Goal: Transaction & Acquisition: Purchase product/service

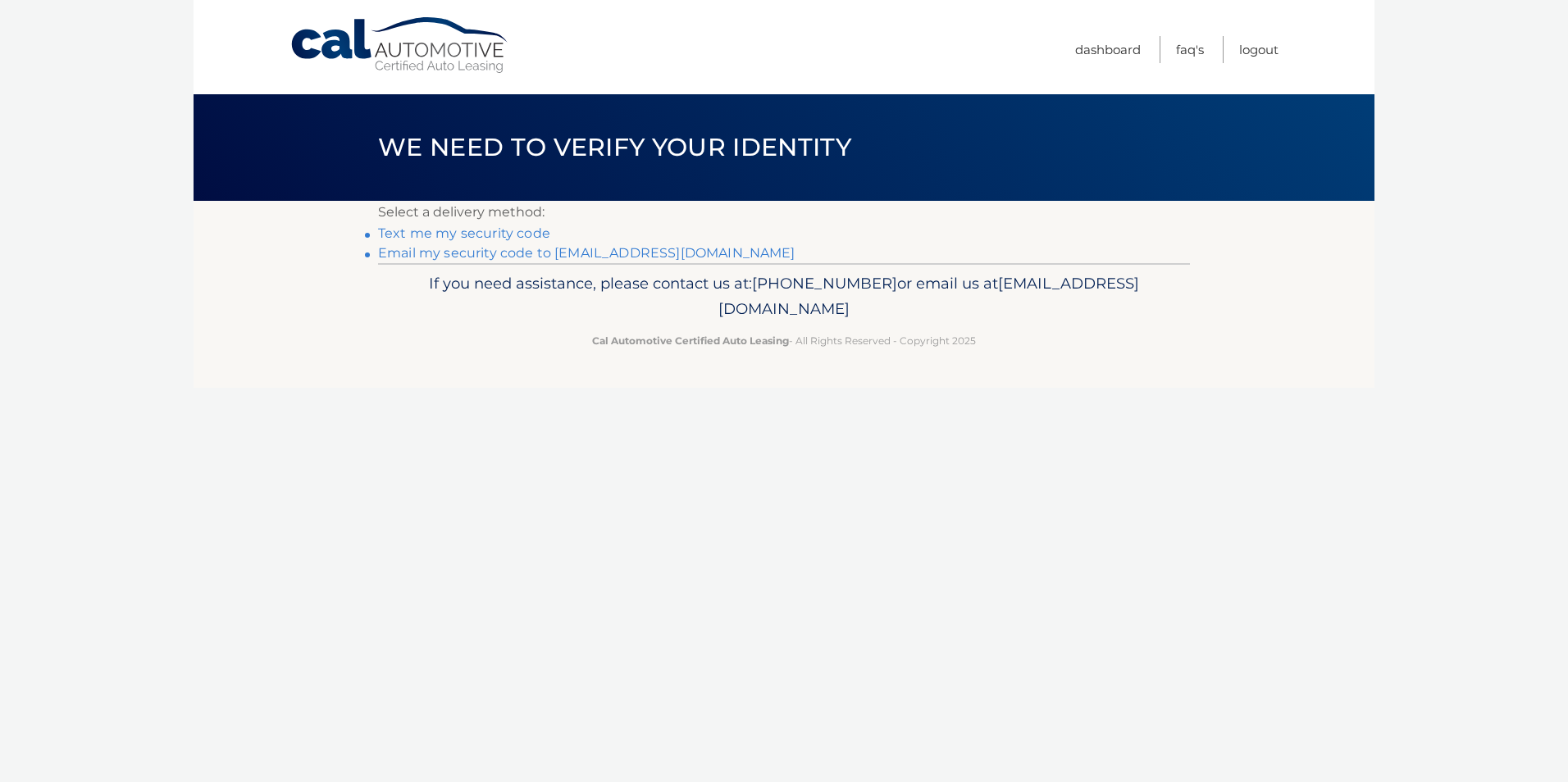
click at [447, 236] on link "Text me my security code" at bounding box center [463, 234] width 172 height 16
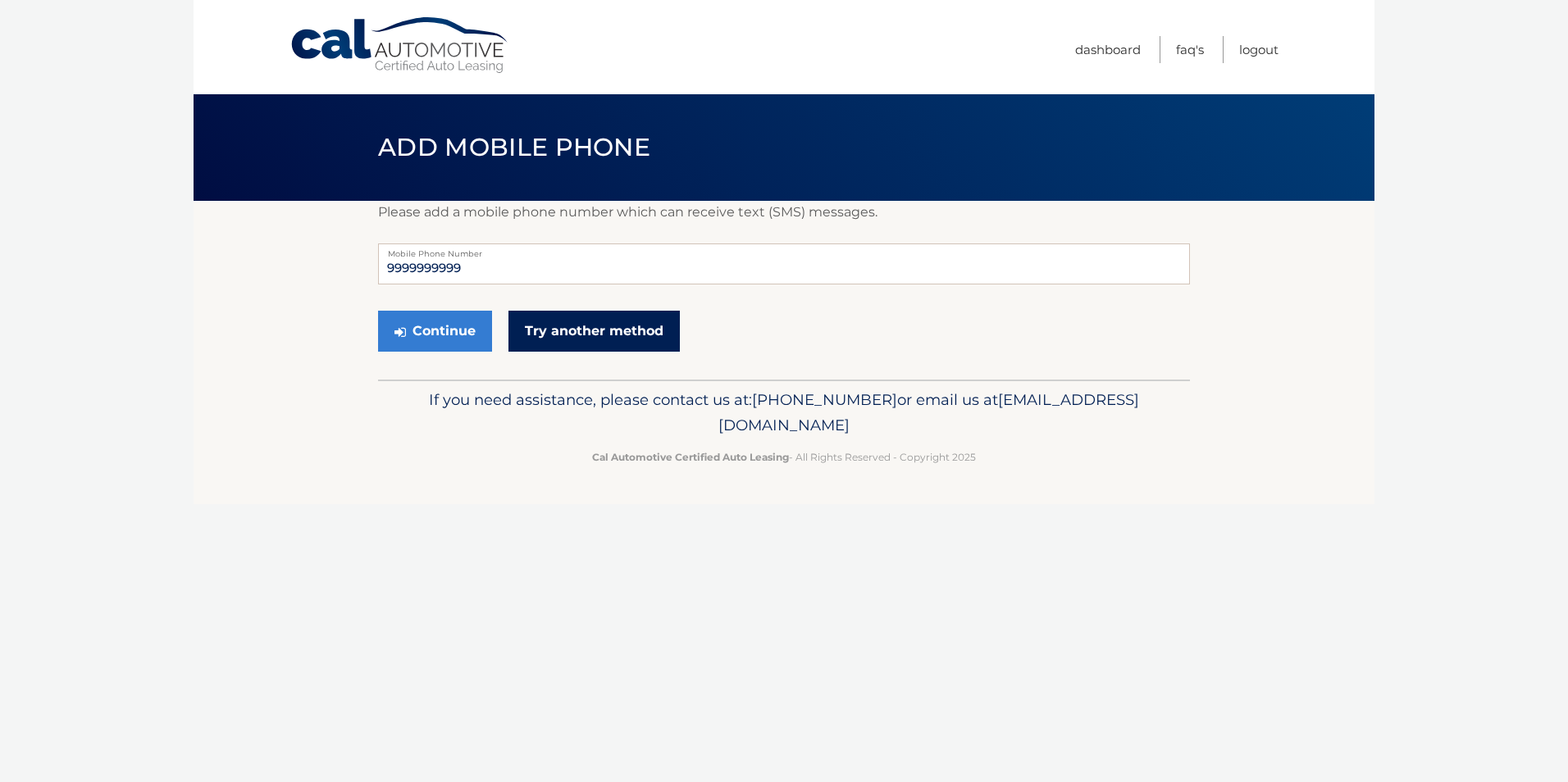
click at [529, 330] on link "Try another method" at bounding box center [594, 330] width 171 height 41
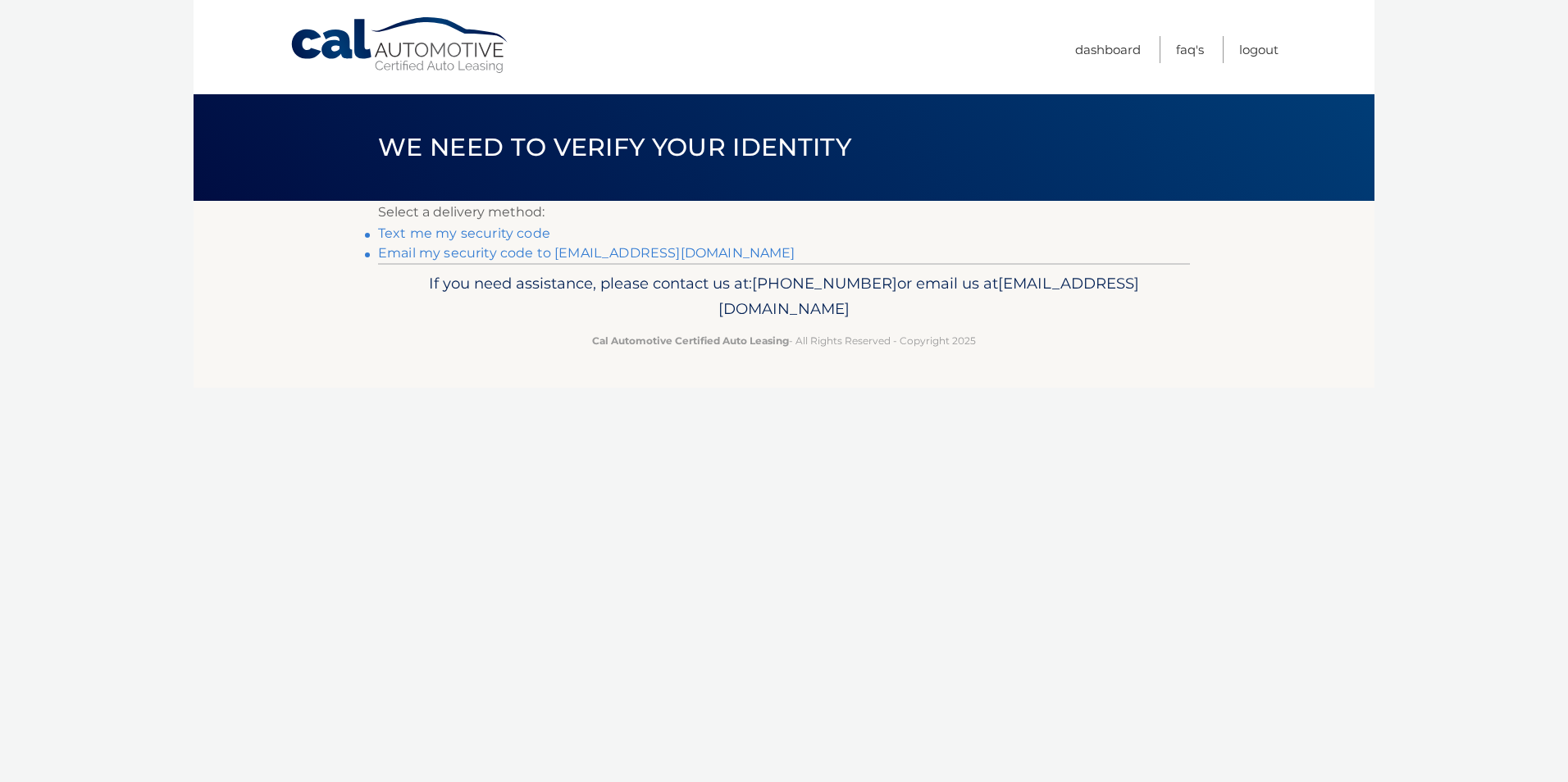
click at [498, 254] on link "Email my security code to [EMAIL_ADDRESS][DOMAIN_NAME]" at bounding box center [586, 253] width 418 height 16
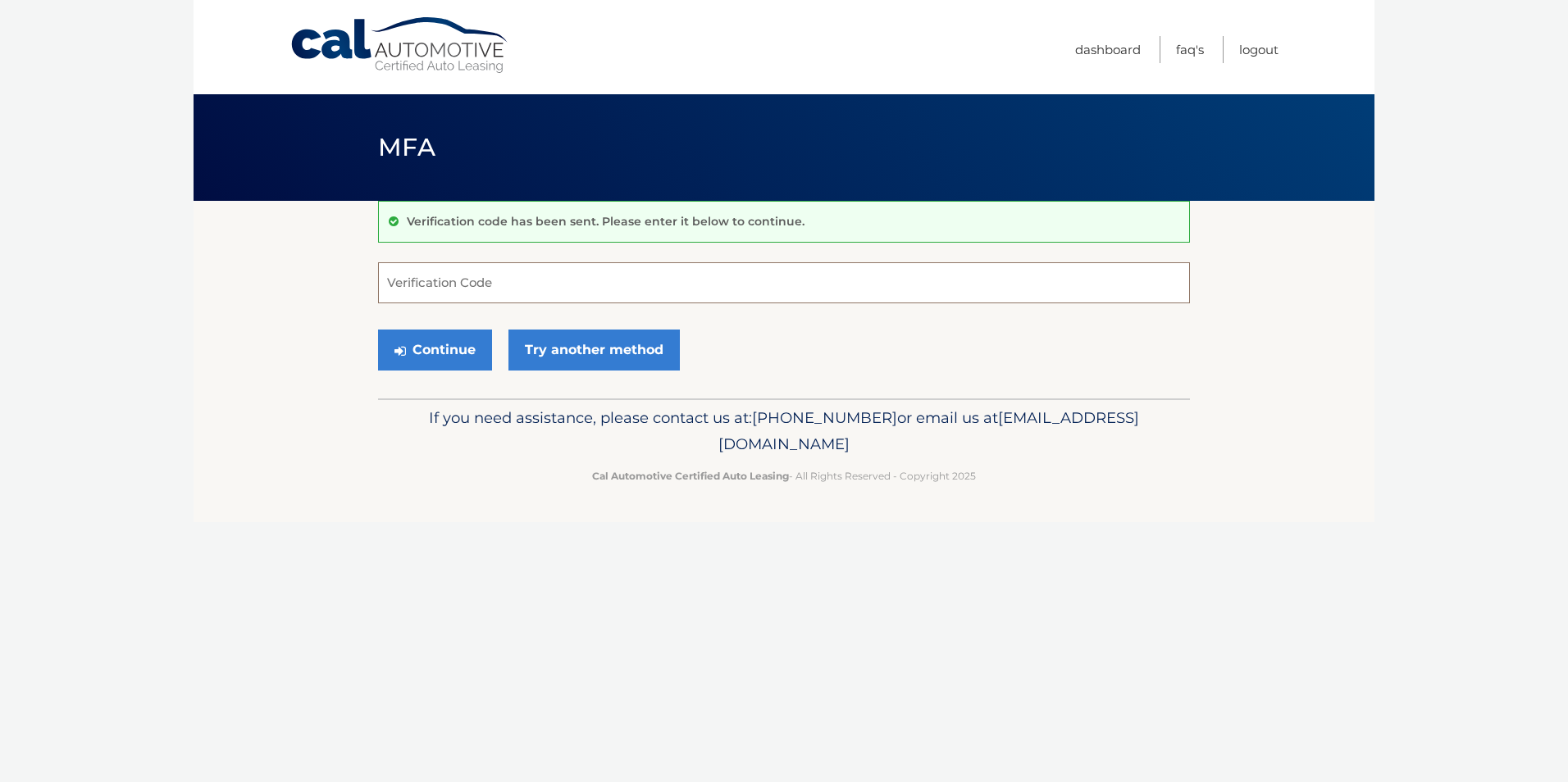
click at [488, 272] on input "Verification Code" at bounding box center [783, 282] width 812 height 41
type input "374791"
click at [407, 350] on button "Continue" at bounding box center [434, 350] width 114 height 41
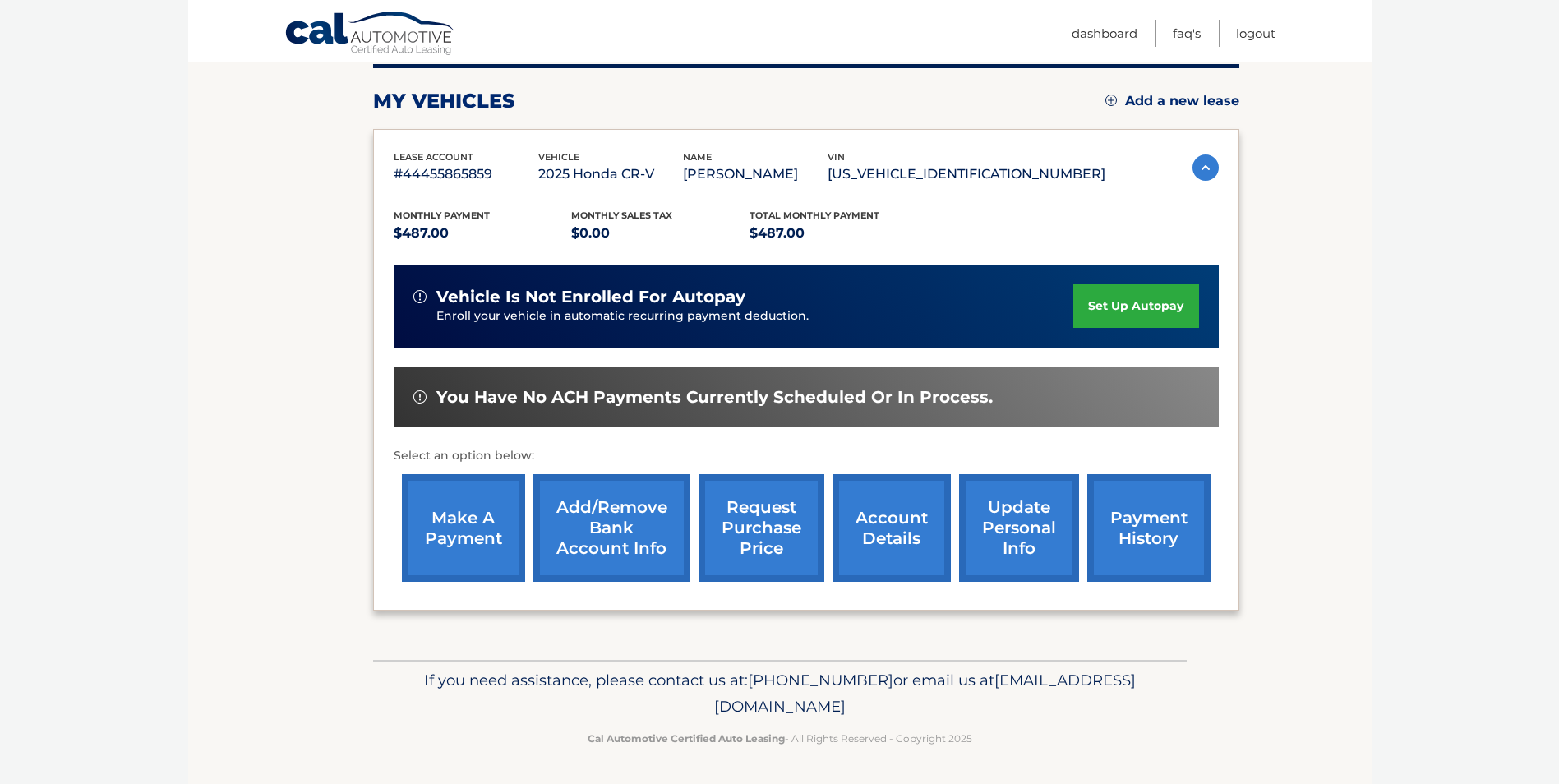
scroll to position [212, 0]
click at [447, 542] on link "make a payment" at bounding box center [463, 527] width 123 height 108
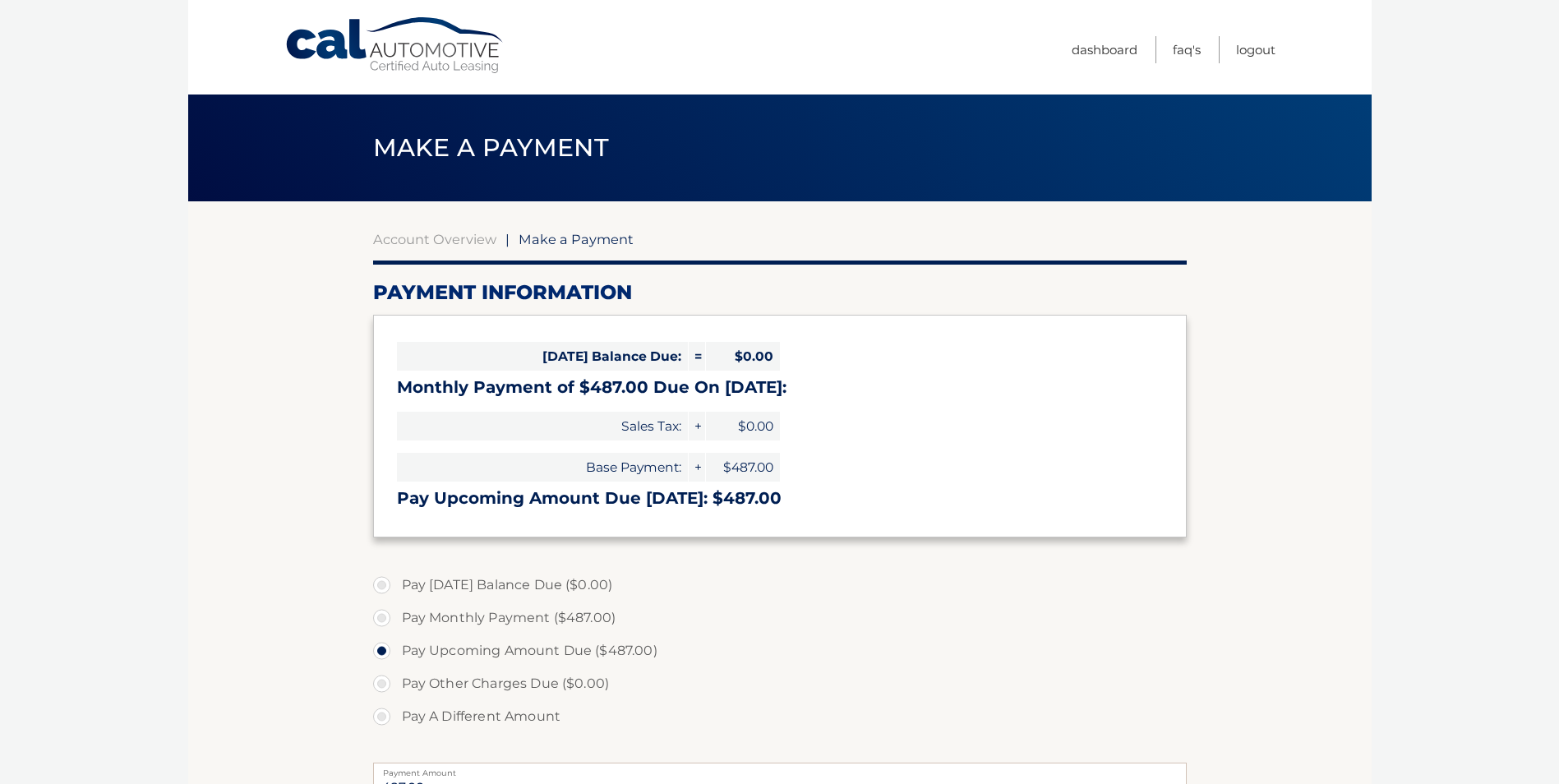
select select "YmUzMWRlMzAtY2I3Yy00MmVhLWI3NzQtODMwOWU3YzgyZmQ4"
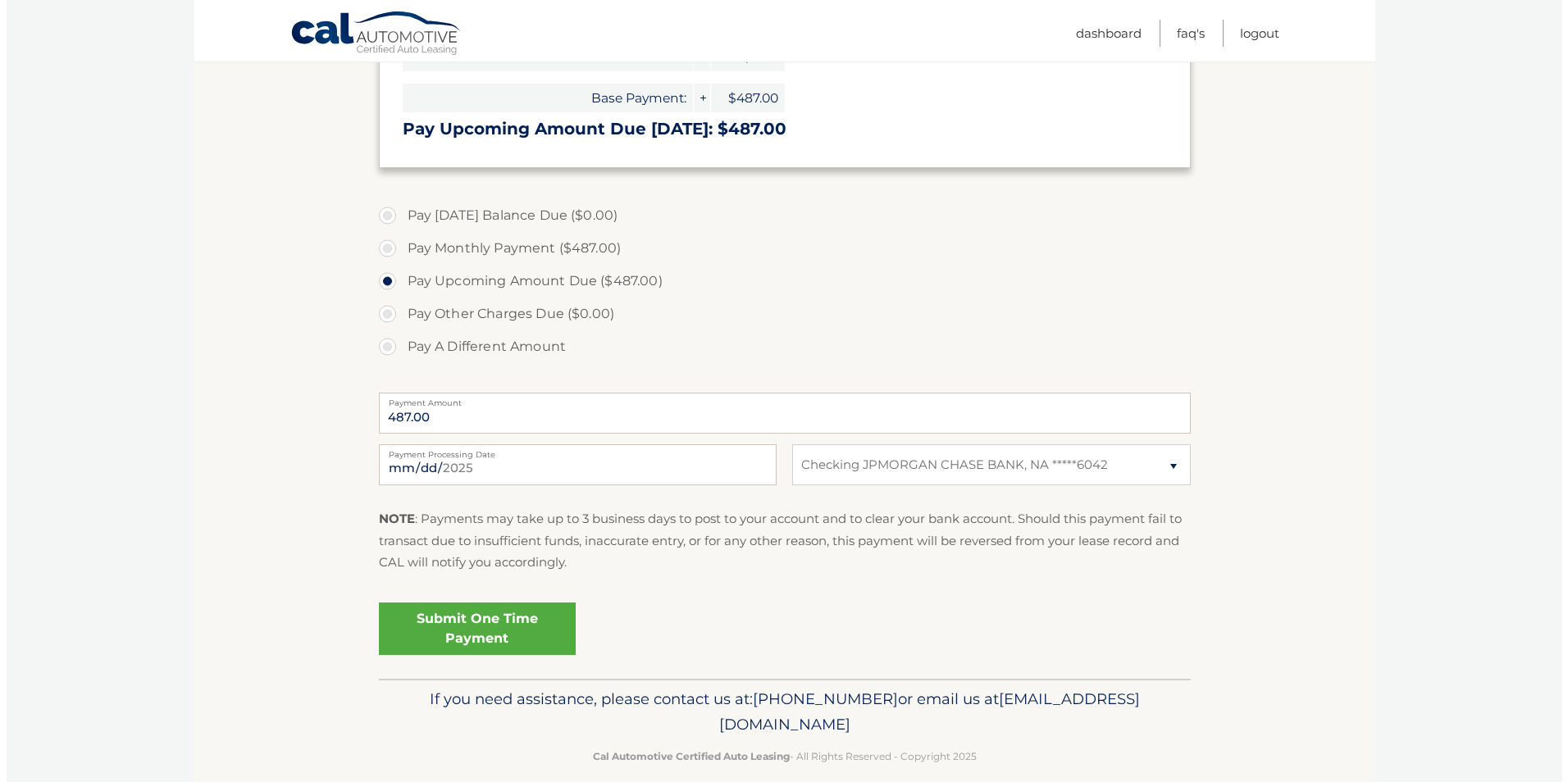
scroll to position [390, 0]
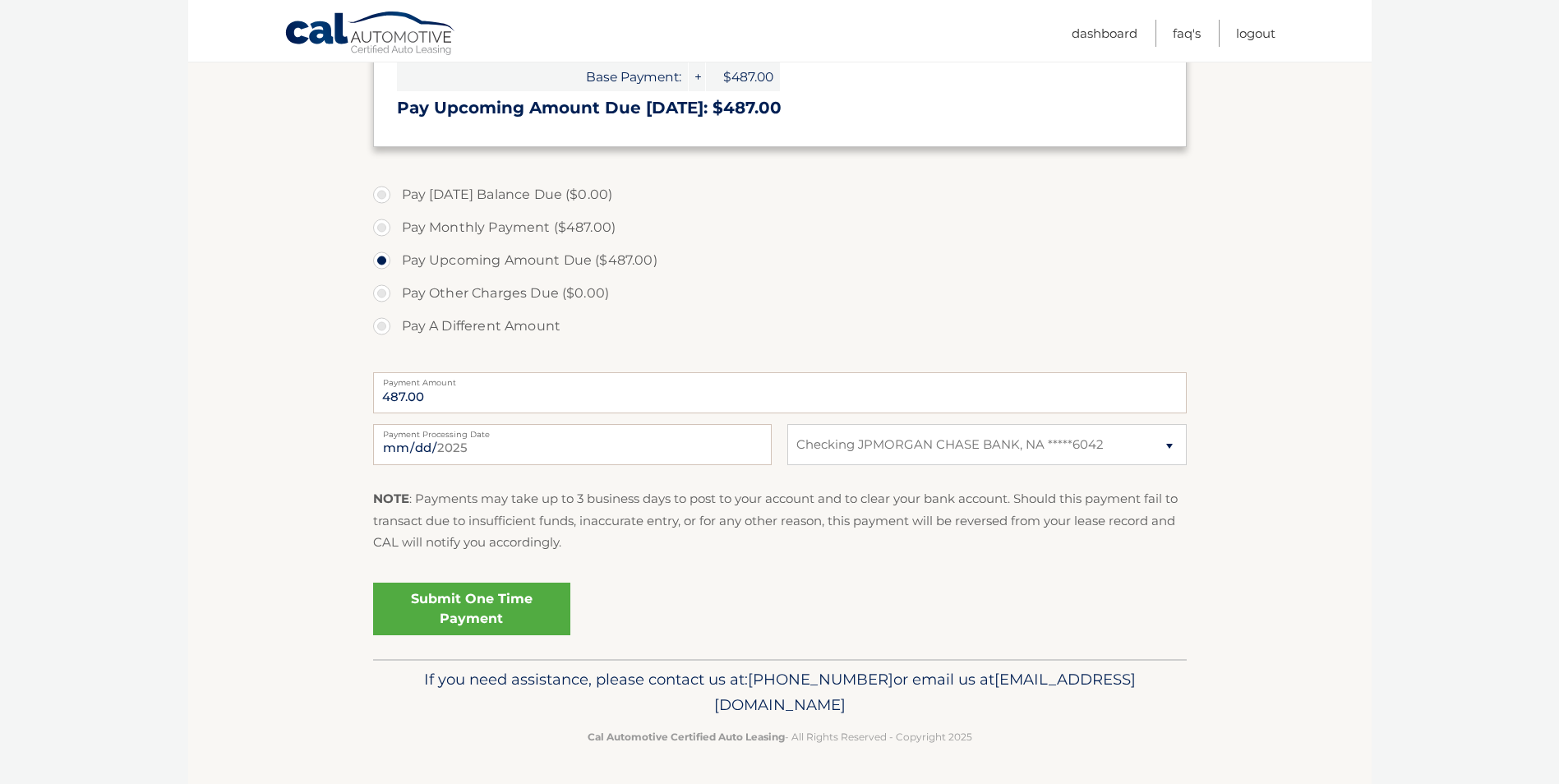
click at [416, 611] on link "Submit One Time Payment" at bounding box center [472, 609] width 198 height 52
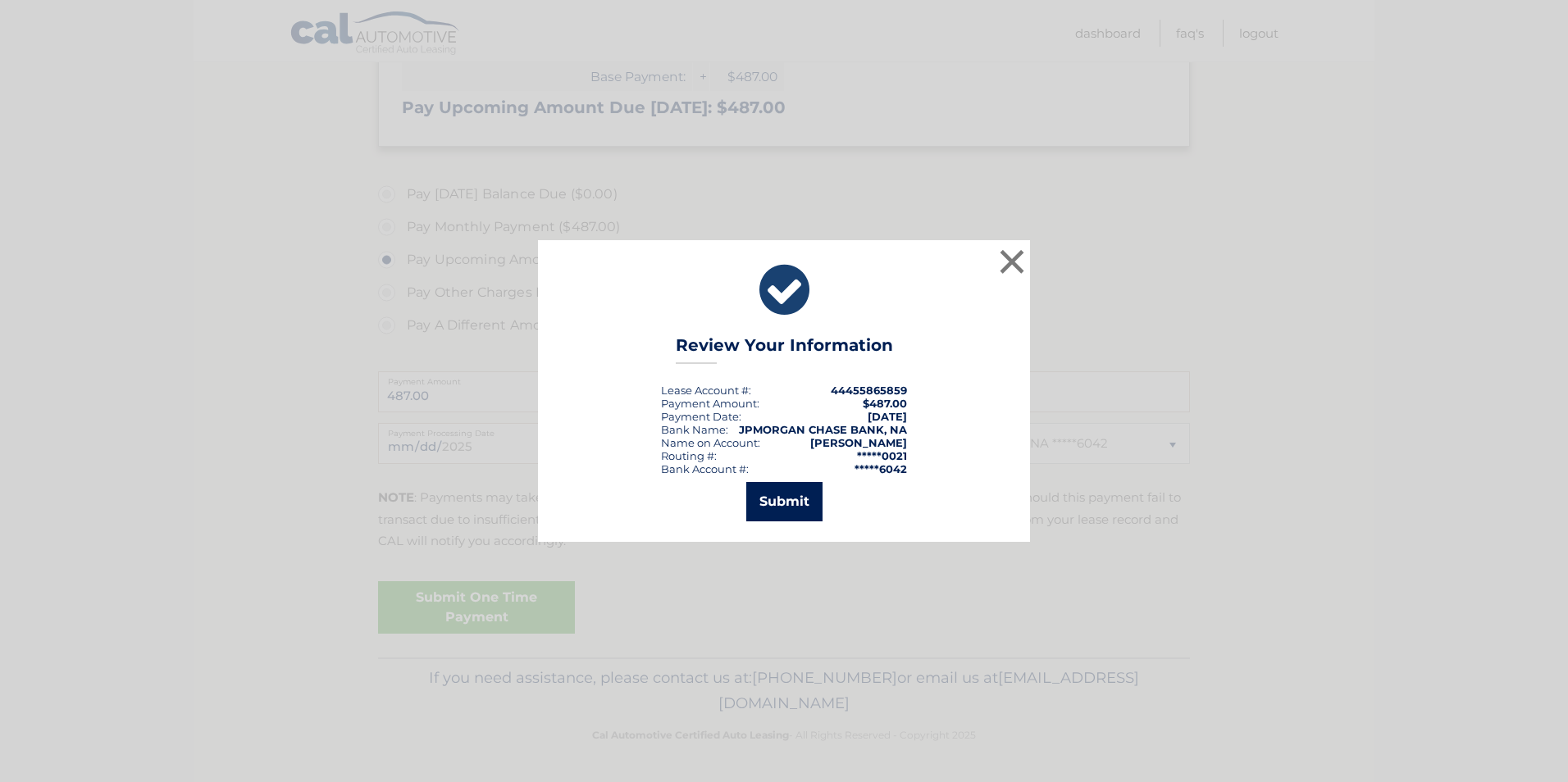
click at [776, 499] on button "Submit" at bounding box center [784, 501] width 76 height 39
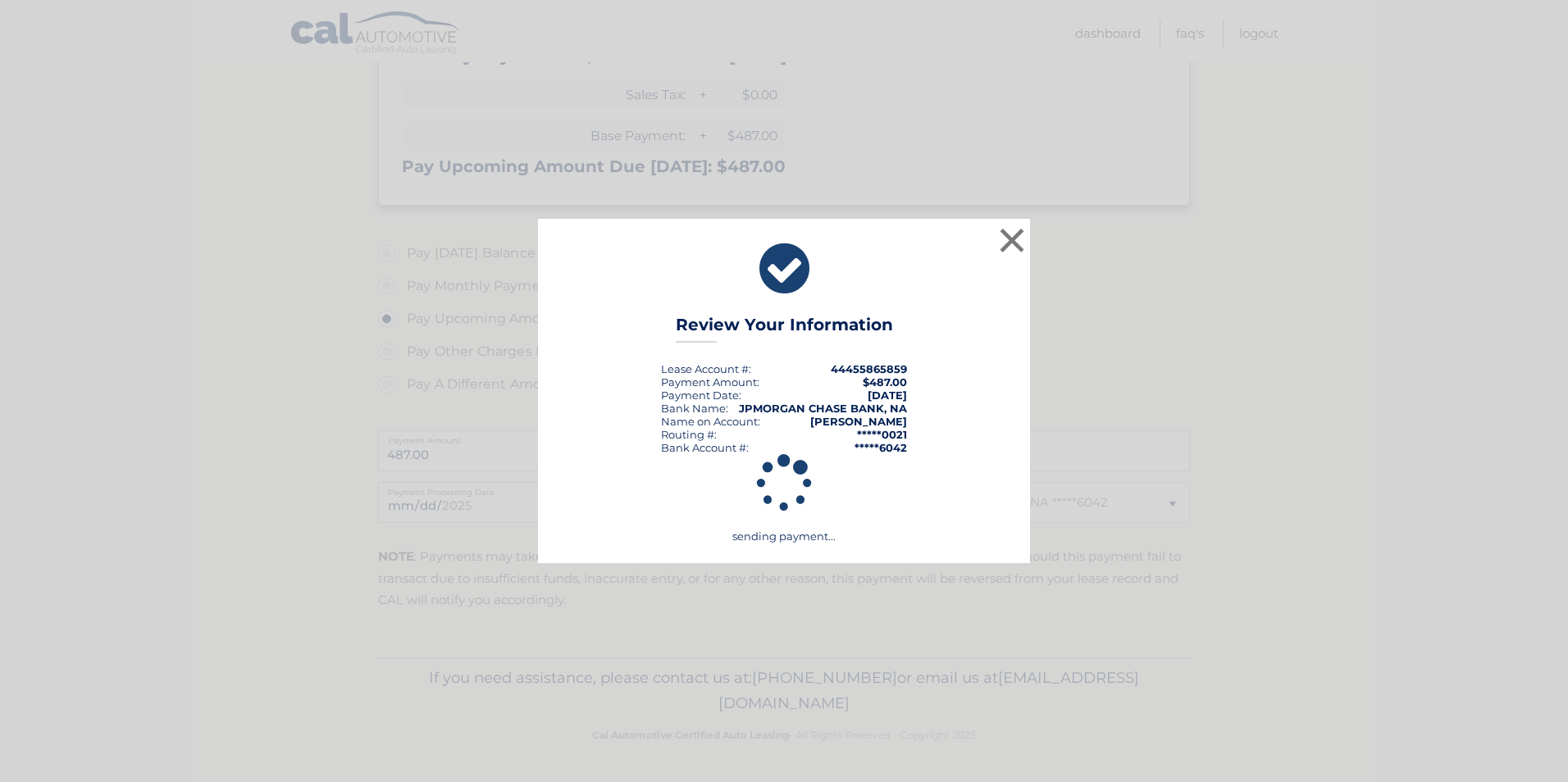
scroll to position [330, 0]
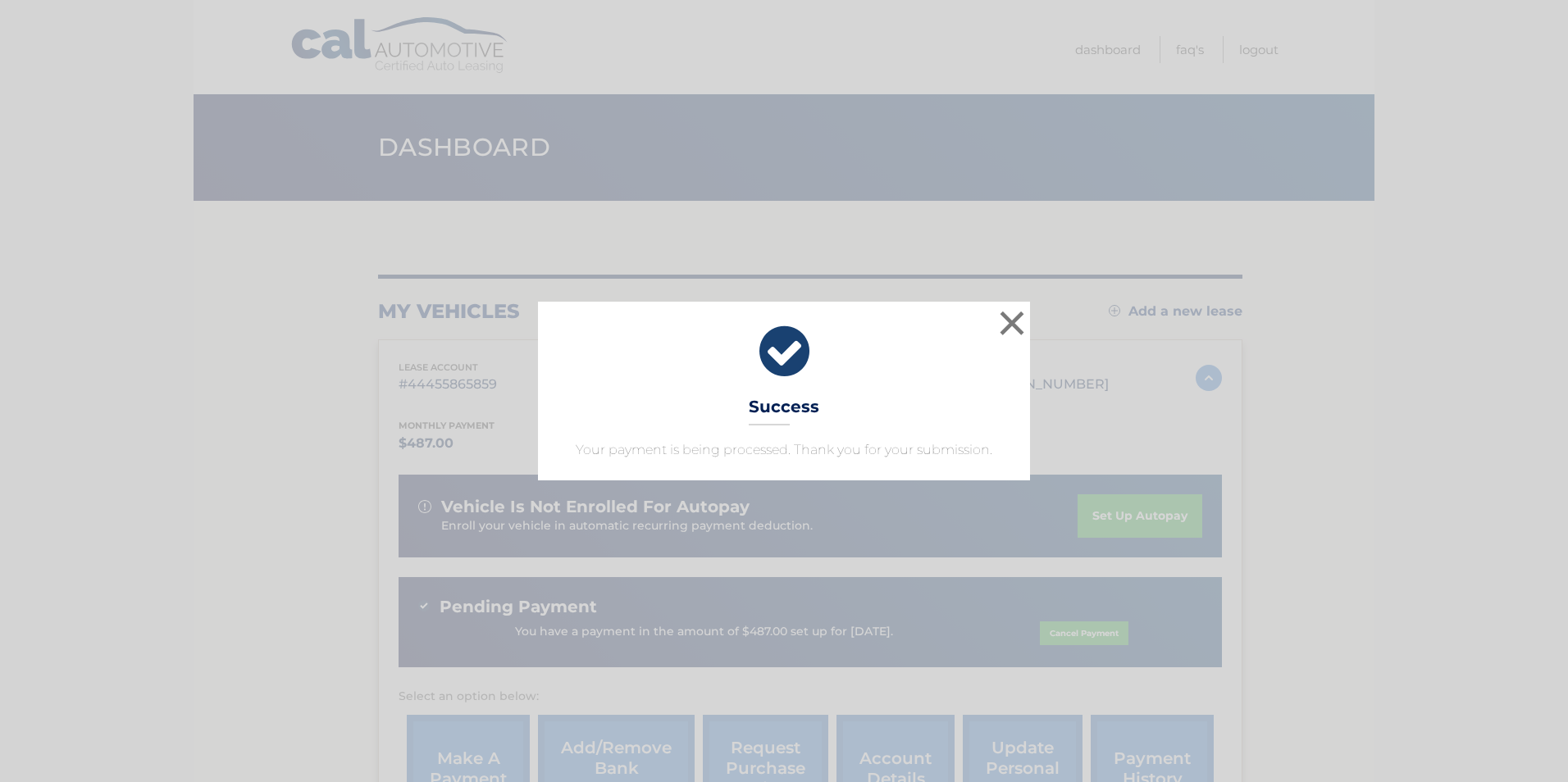
click at [801, 254] on div "× Success Your payment is being processed. Thank you for your submission. Loadi…" at bounding box center [784, 391] width 1568 height 782
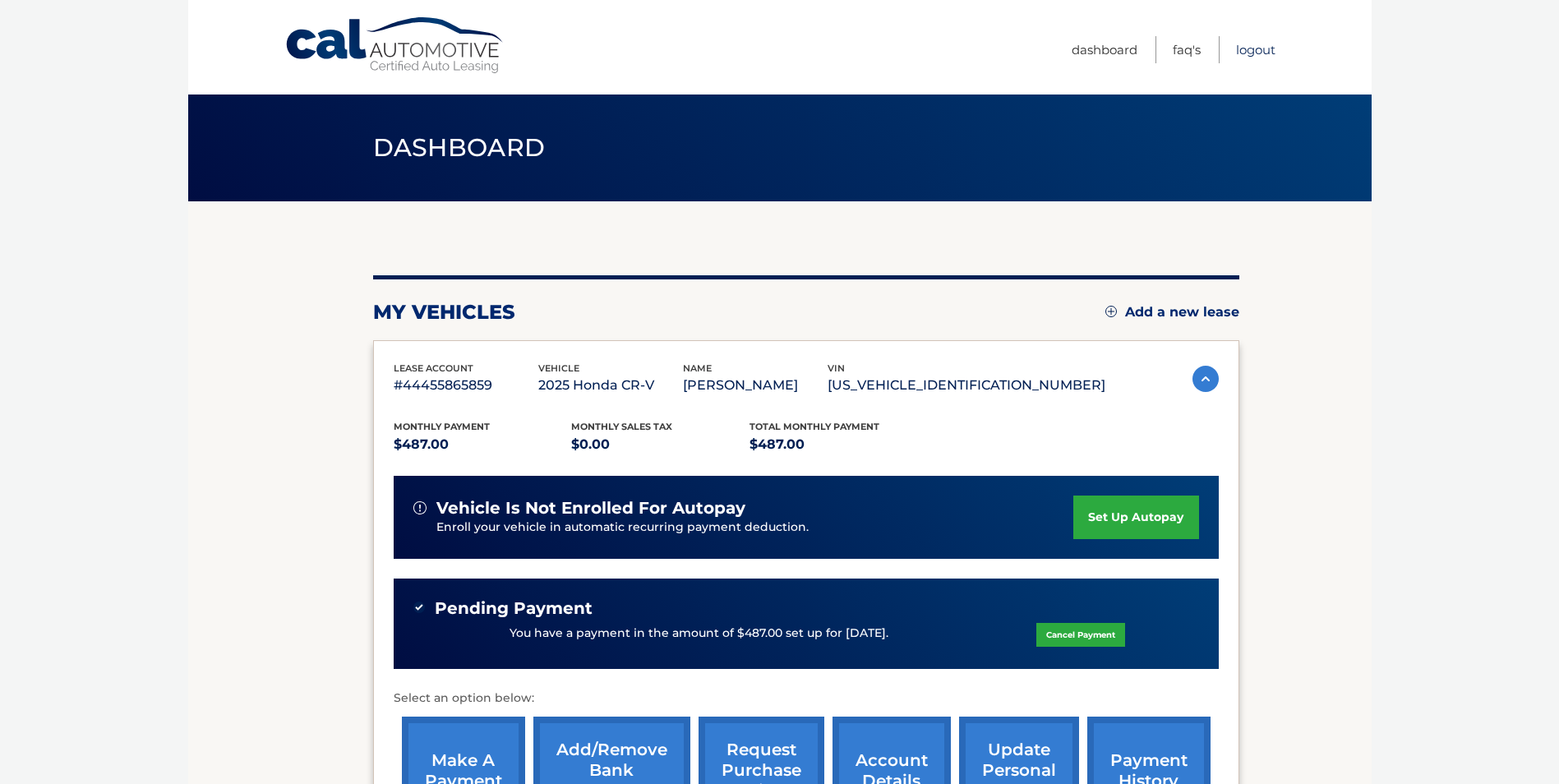
click at [1260, 48] on link "Logout" at bounding box center [1256, 49] width 39 height 27
